Goal: Task Accomplishment & Management: Manage account settings

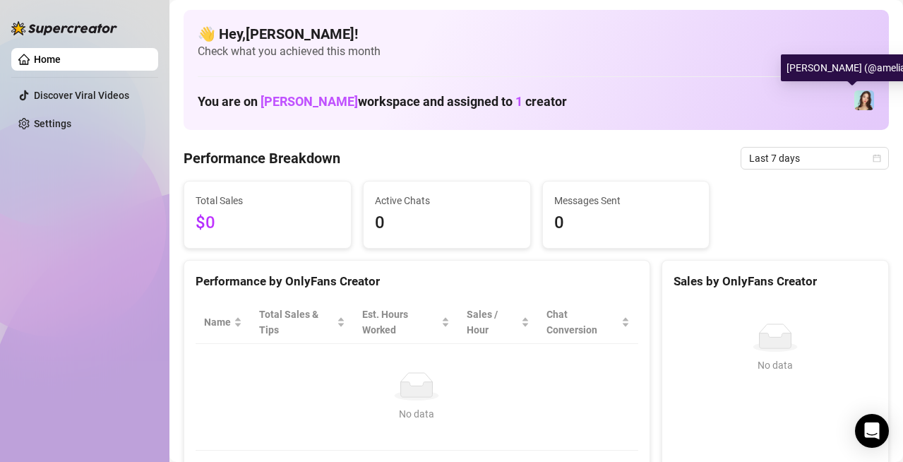
click at [854, 105] on img at bounding box center [864, 100] width 20 height 20
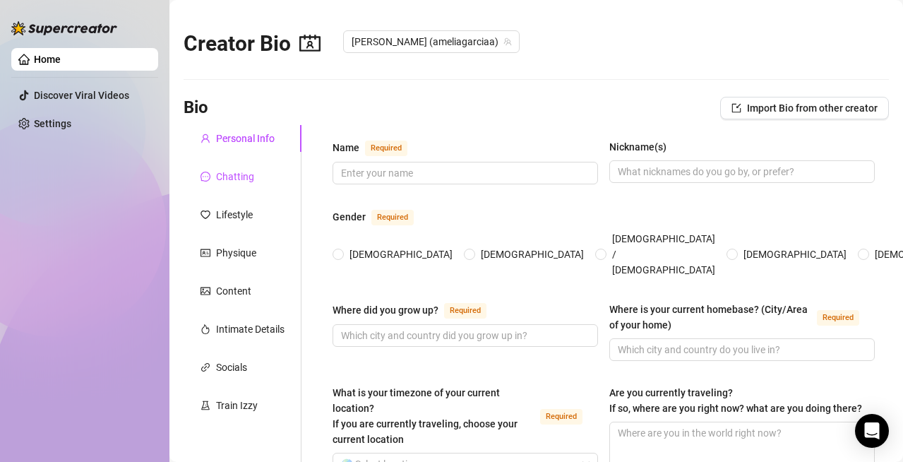
click at [229, 181] on div "Chatting" at bounding box center [235, 177] width 38 height 16
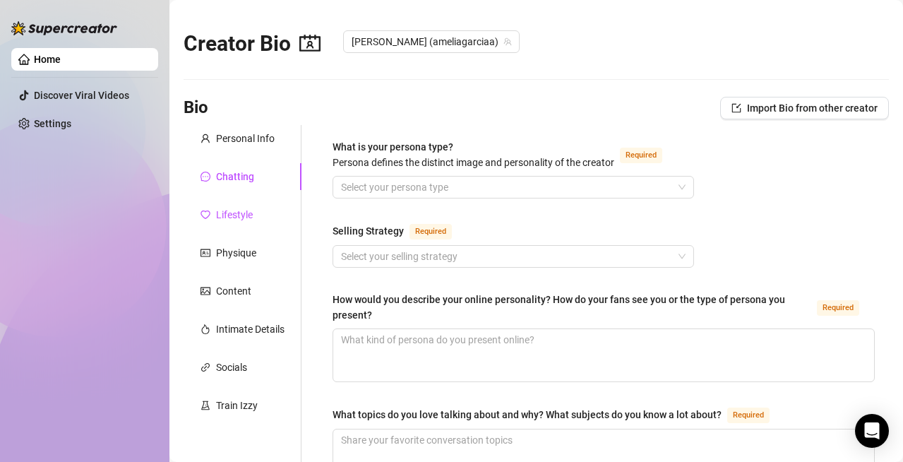
click at [227, 217] on div "Lifestyle" at bounding box center [234, 215] width 37 height 16
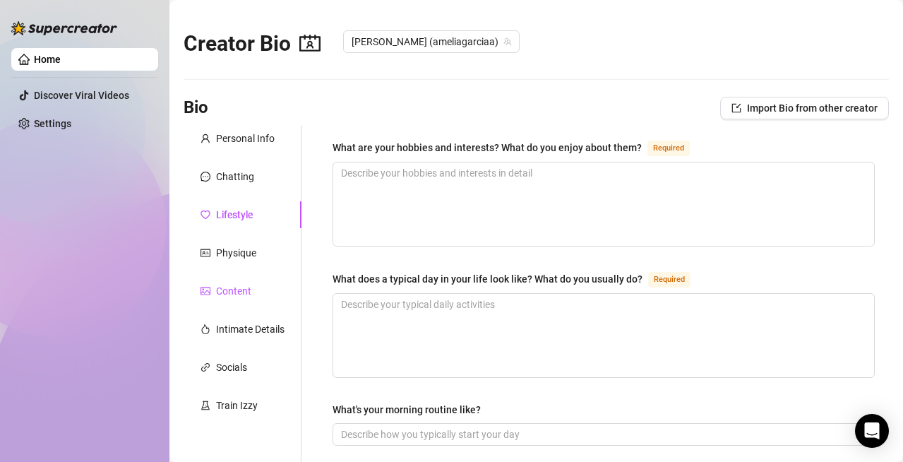
click at [229, 288] on div "Content" at bounding box center [233, 291] width 35 height 16
